Goal: Transaction & Acquisition: Purchase product/service

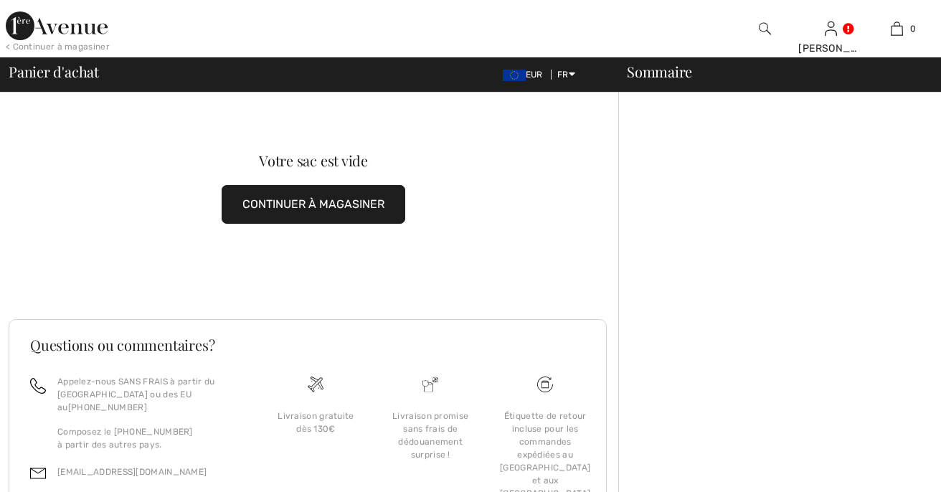
click at [382, 207] on button "CONTINUER À MAGASINER" at bounding box center [314, 204] width 184 height 39
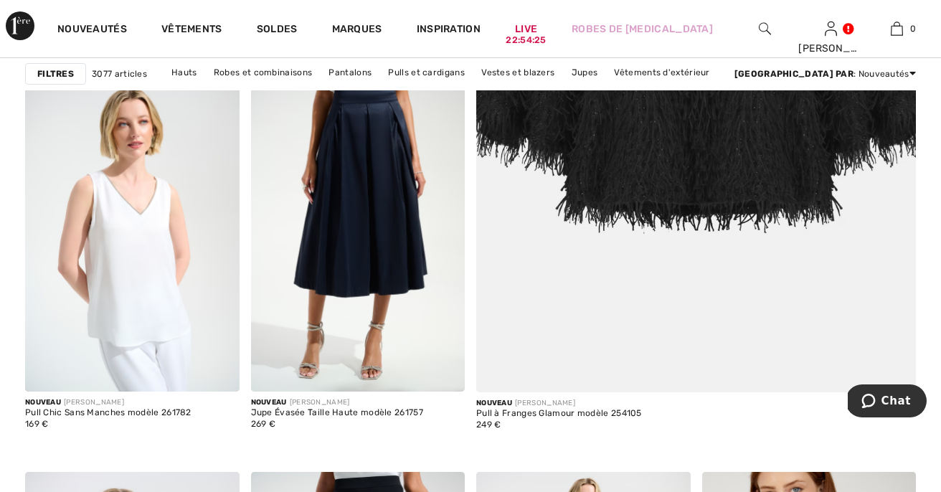
scroll to position [588, 0]
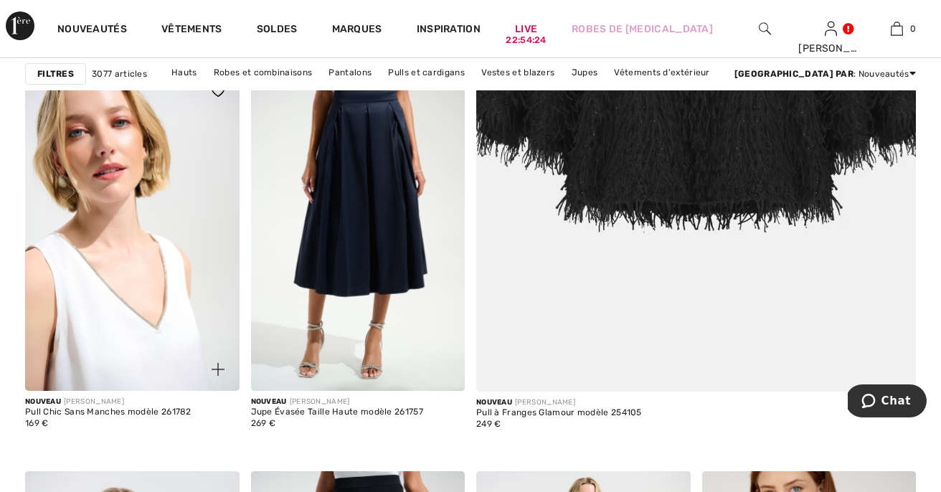
click at [70, 291] on img at bounding box center [132, 230] width 214 height 321
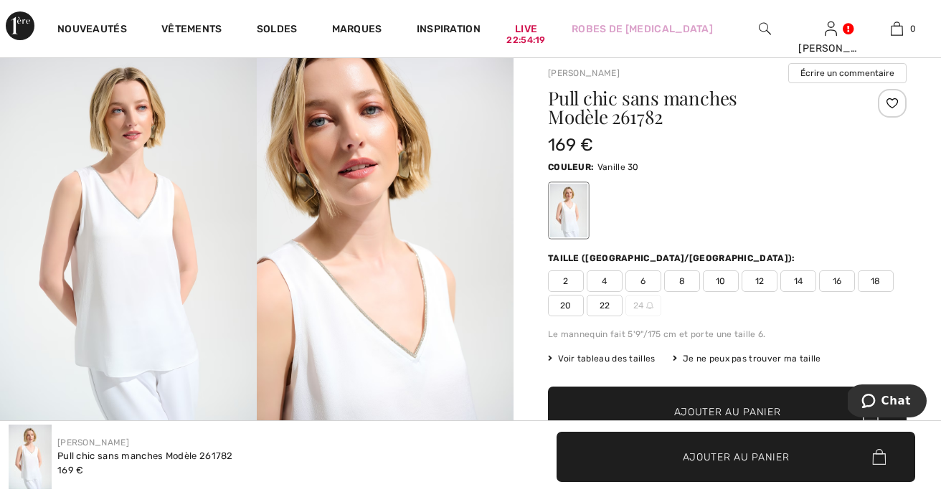
scroll to position [103, 0]
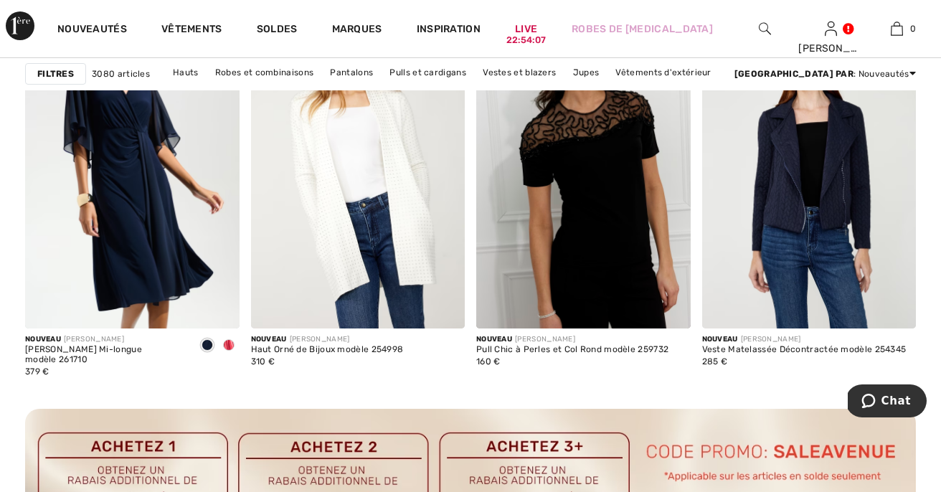
scroll to position [1458, 0]
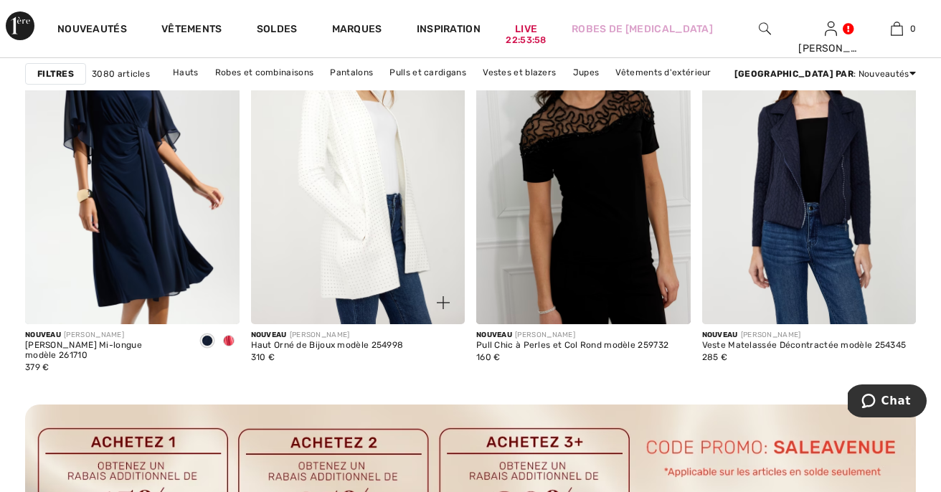
click at [359, 301] on img at bounding box center [358, 163] width 214 height 321
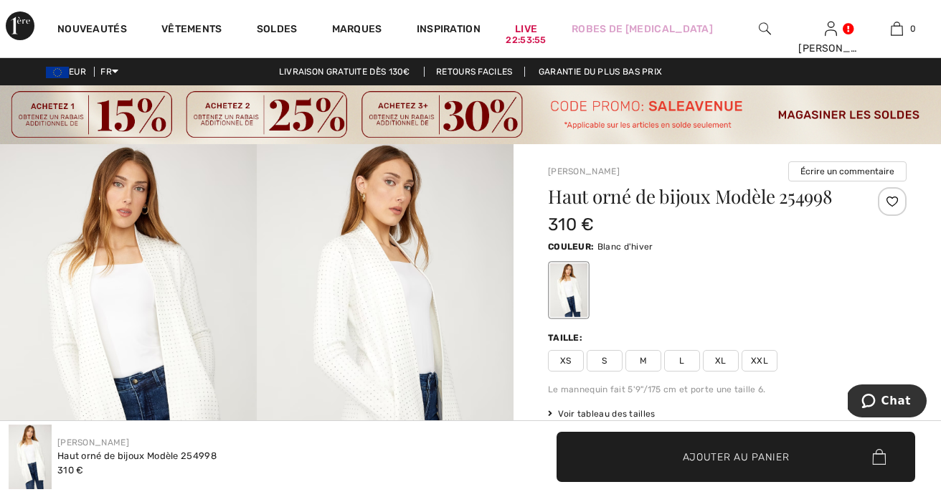
click at [359, 301] on img at bounding box center [385, 336] width 257 height 385
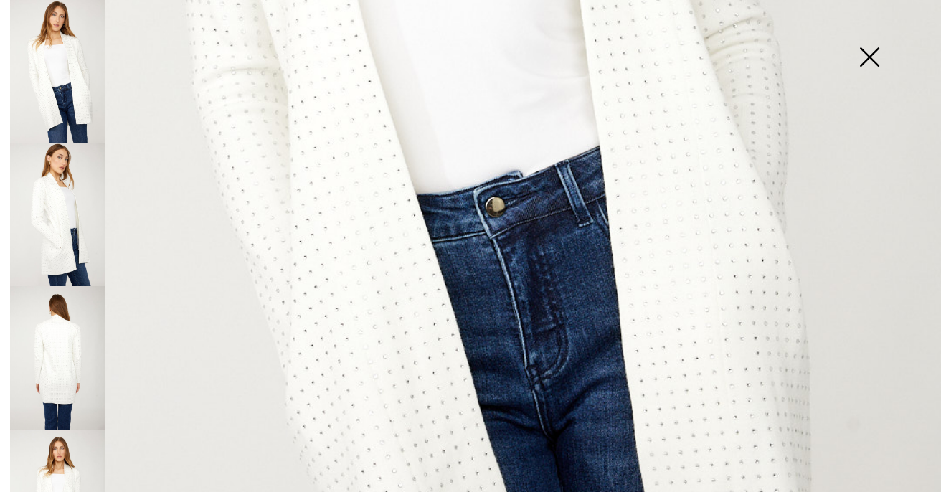
scroll to position [920, 0]
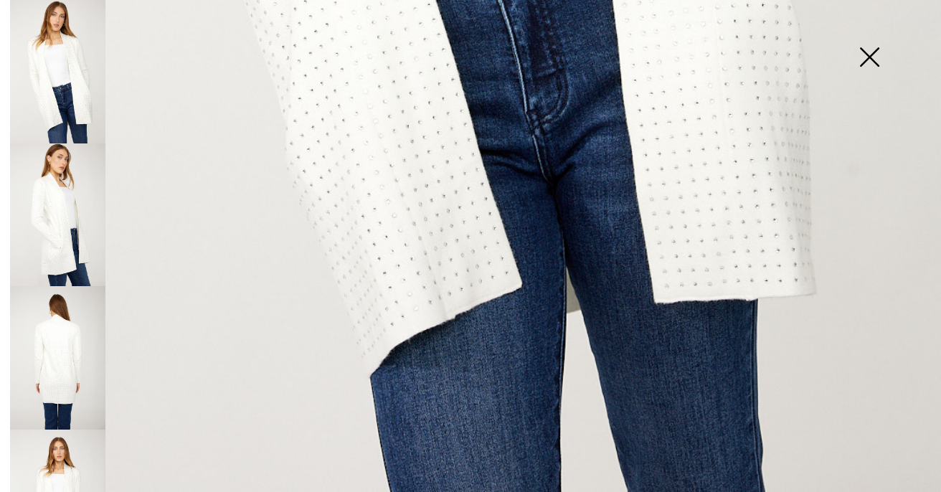
click at [60, 331] on img at bounding box center [57, 357] width 95 height 143
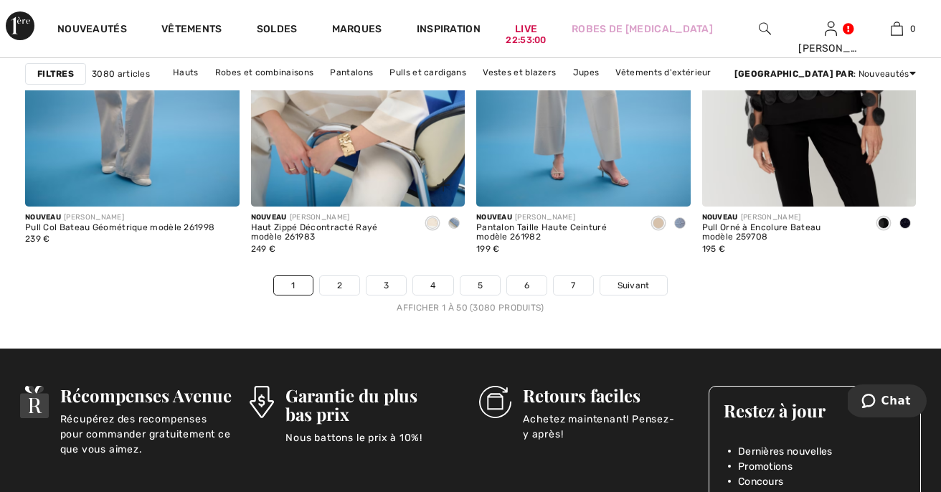
scroll to position [6090, 0]
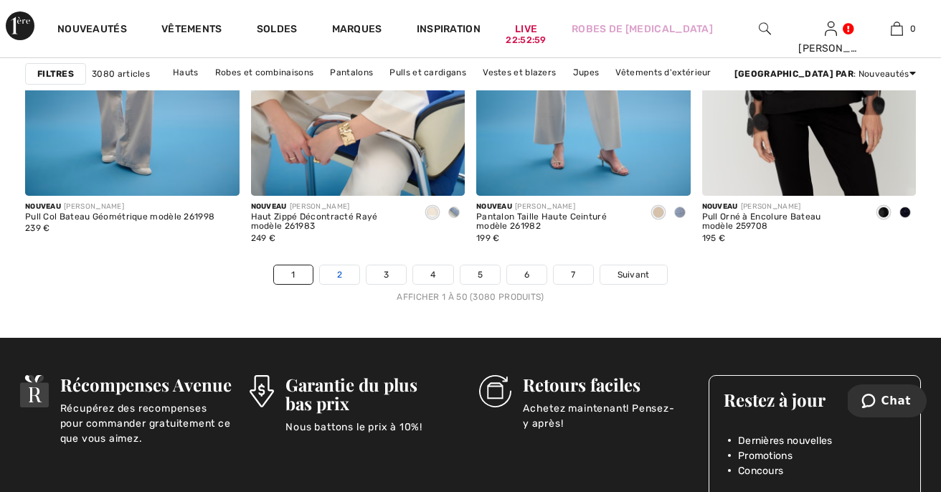
click at [332, 284] on link "2" at bounding box center [339, 274] width 39 height 19
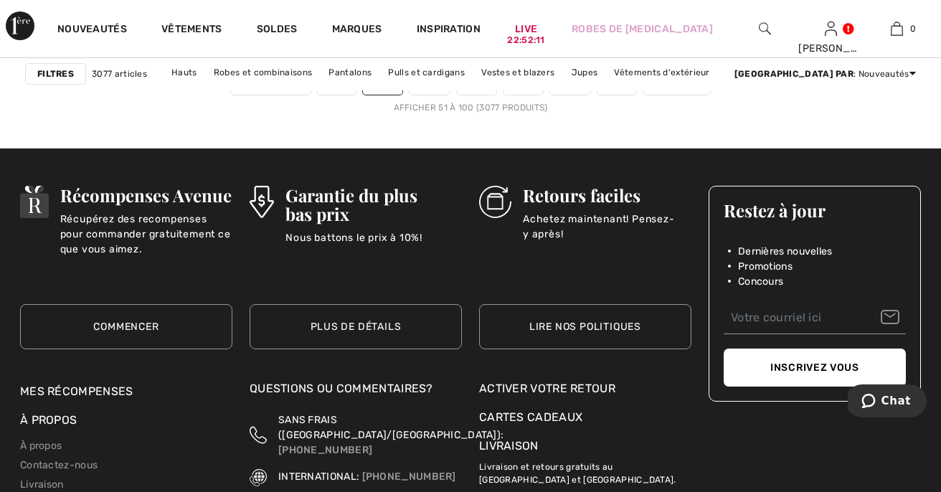
scroll to position [6318, 0]
